Goal: Information Seeking & Learning: Learn about a topic

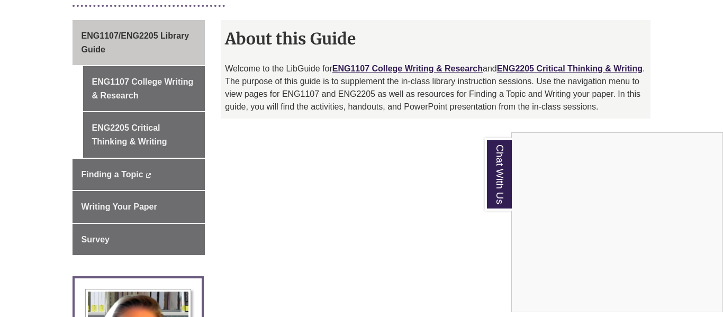
scroll to position [293, 0]
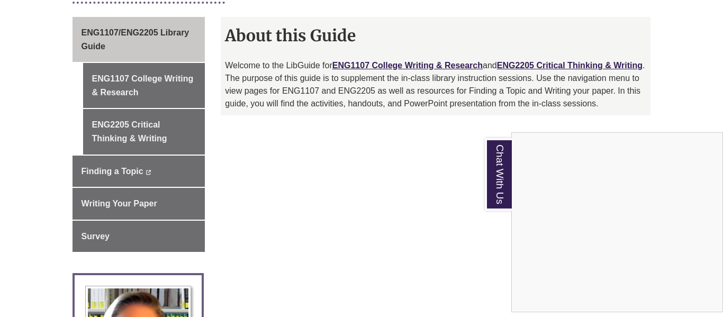
click at [125, 75] on div "Chat With Us" at bounding box center [361, 158] width 723 height 317
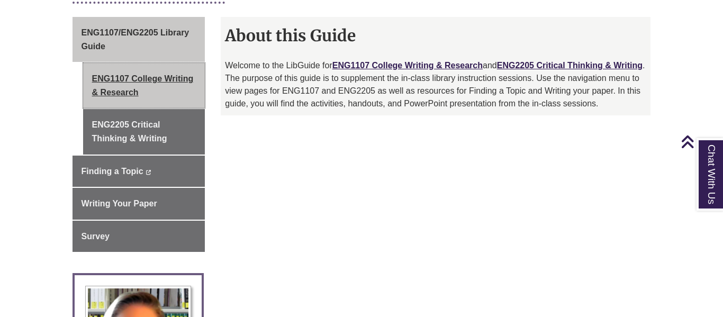
click at [170, 70] on link "ENG1107 College Writing & Research" at bounding box center [144, 85] width 122 height 45
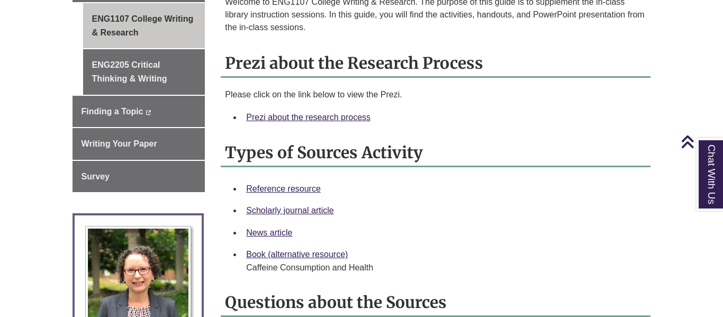
scroll to position [353, 0]
click at [339, 112] on link "Prezi about the research process" at bounding box center [308, 116] width 124 height 9
